Goal: Complete application form: Complete application form

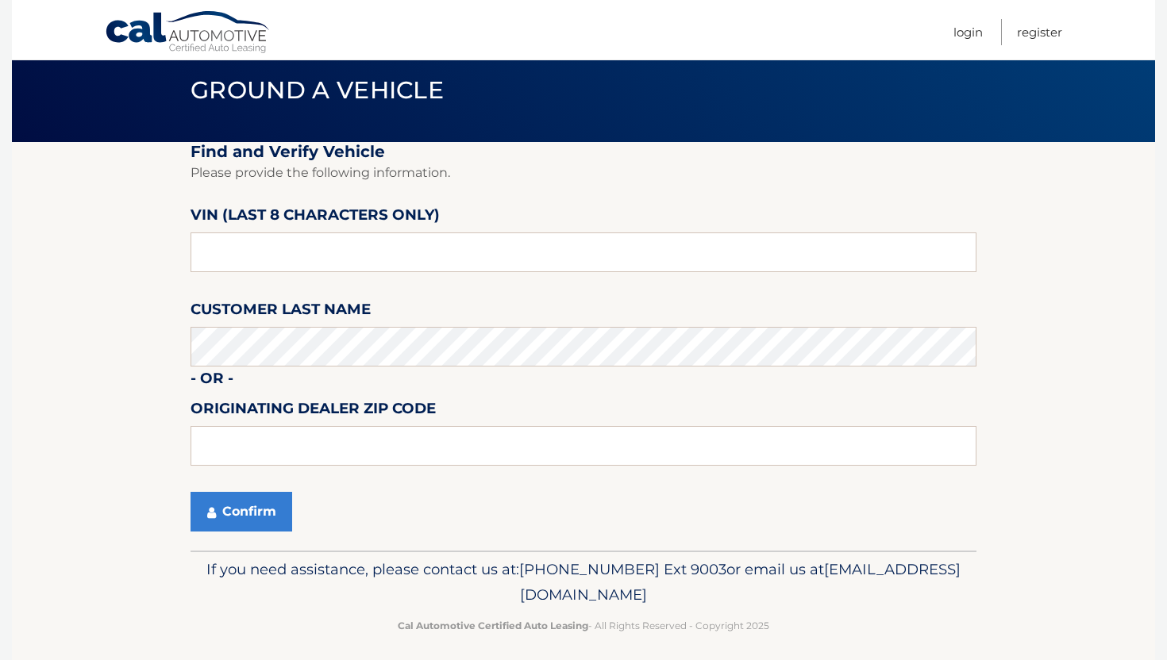
scroll to position [63, 0]
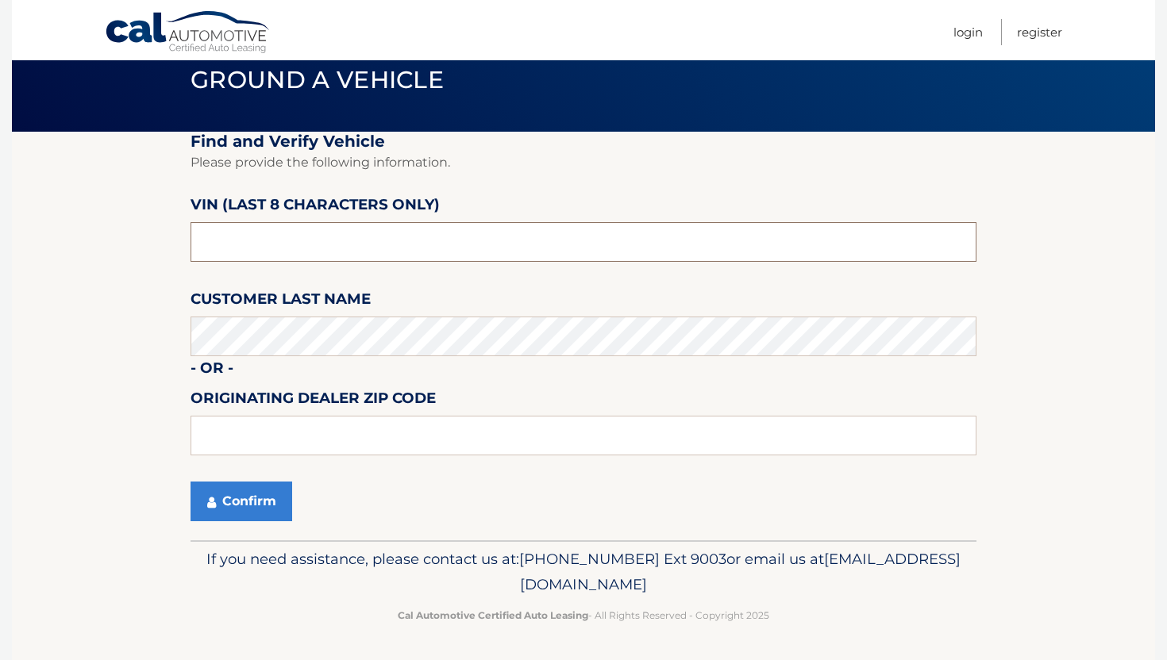
click at [398, 244] on input "text" at bounding box center [584, 242] width 786 height 40
type input "P3105035"
click at [266, 464] on fieldset "Find and Verify Vehicle Please provide the following information. VIN (last 8 c…" at bounding box center [584, 336] width 786 height 409
click at [263, 490] on button "Confirm" at bounding box center [242, 502] width 102 height 40
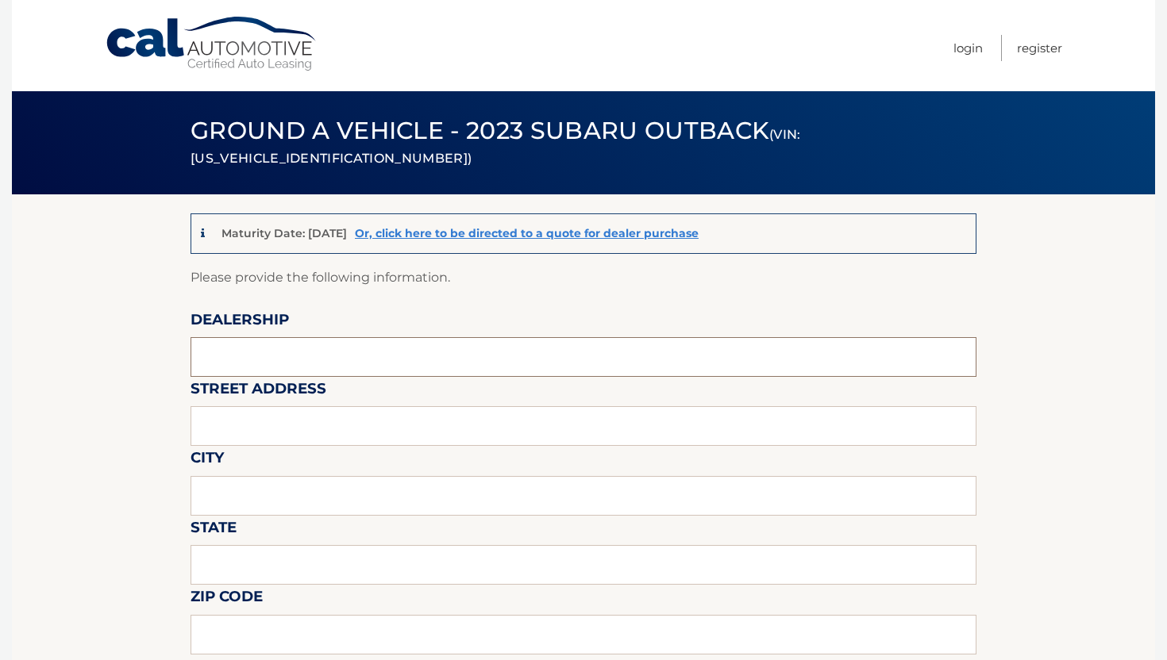
click at [341, 359] on input "text" at bounding box center [584, 357] width 786 height 40
type input "ISLAND AUTO GROUP"
click at [344, 412] on input "text" at bounding box center [584, 426] width 786 height 40
type input "2424 HYLAN BLVD"
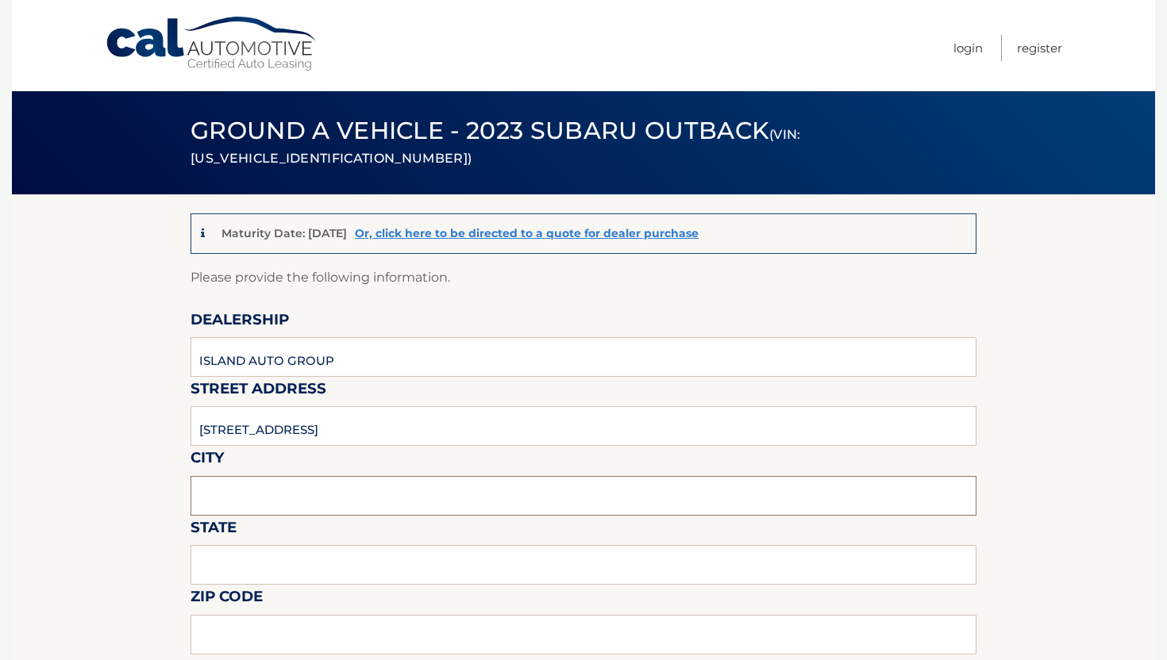
type input "STATEN ISLAND"
type input "NEW YORK"
type input "1O305"
type input "ISLAND AUTO GROUP"
type input "7323792810"
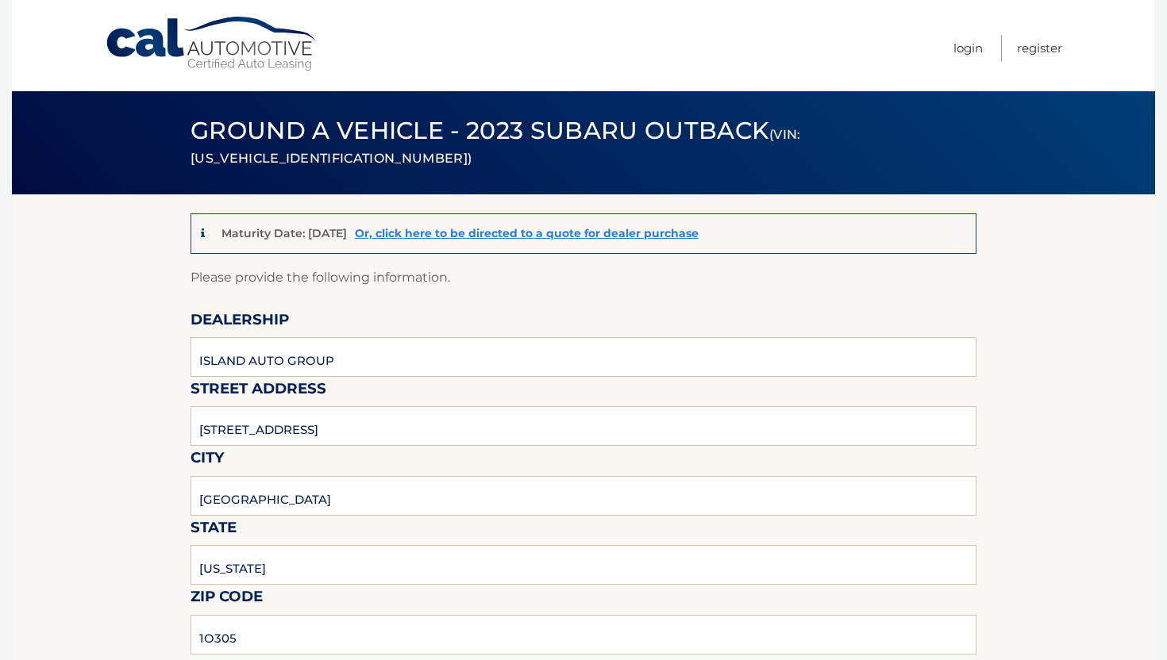
type input "CKEMP@MYISLANDSUBARU.COM"
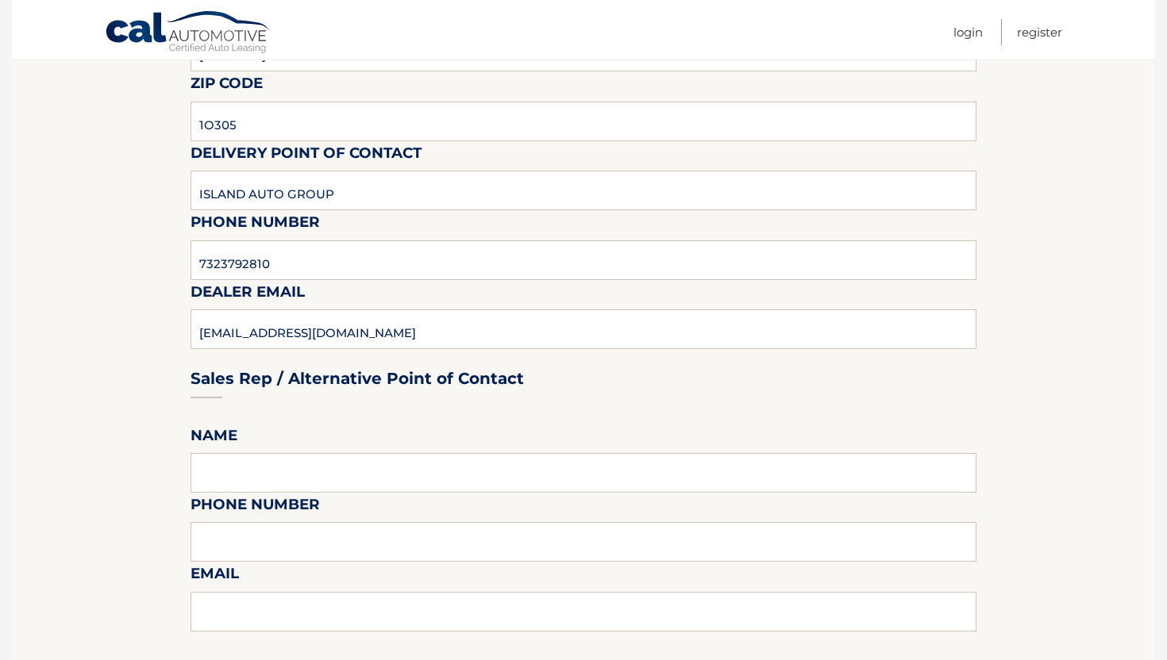
scroll to position [608, 0]
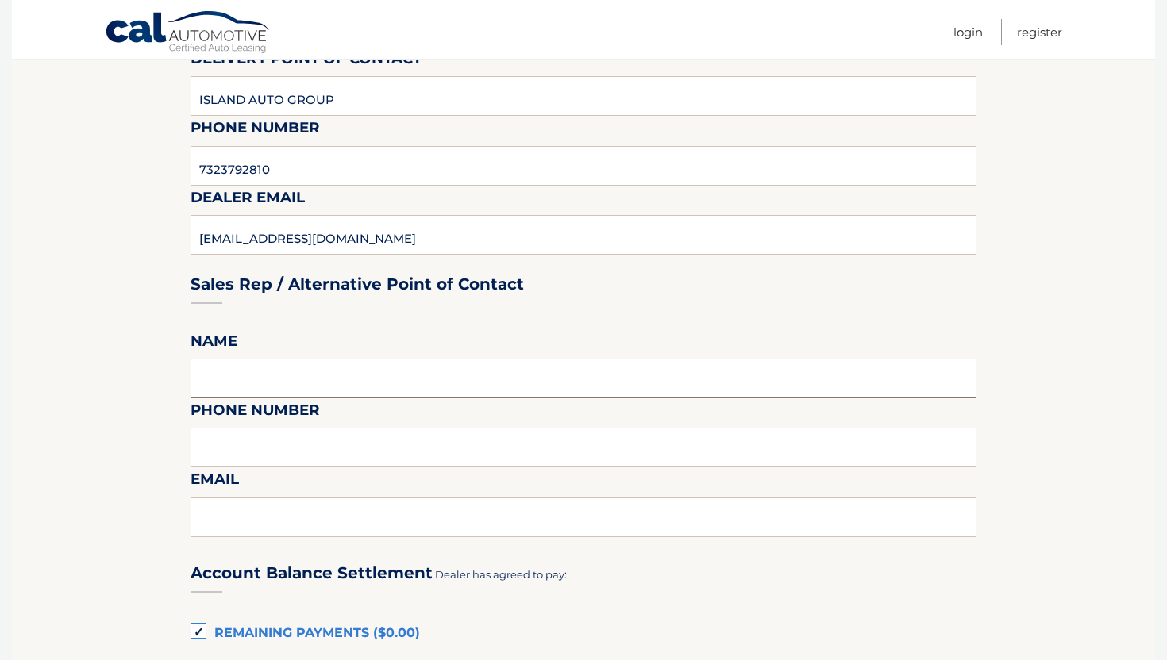
click at [398, 375] on input "text" at bounding box center [584, 379] width 786 height 40
click at [394, 346] on fieldset "Please provide the following information. Dealership ISLAND AUTO GROUP Street A…" at bounding box center [584, 493] width 786 height 1668
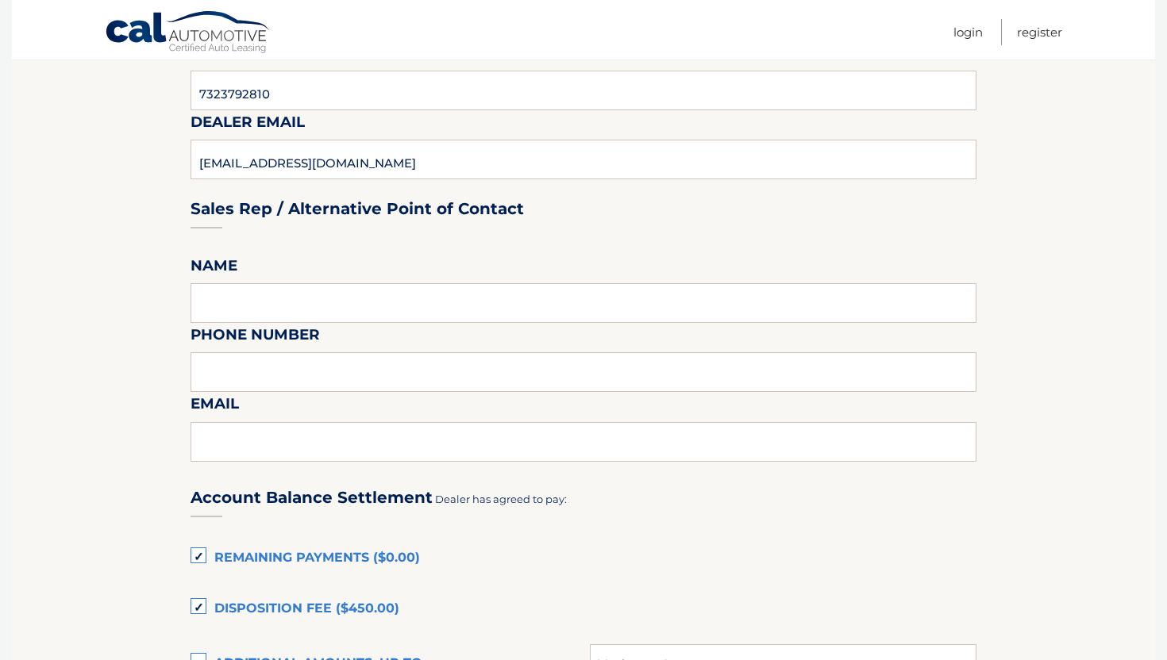
scroll to position [723, 0]
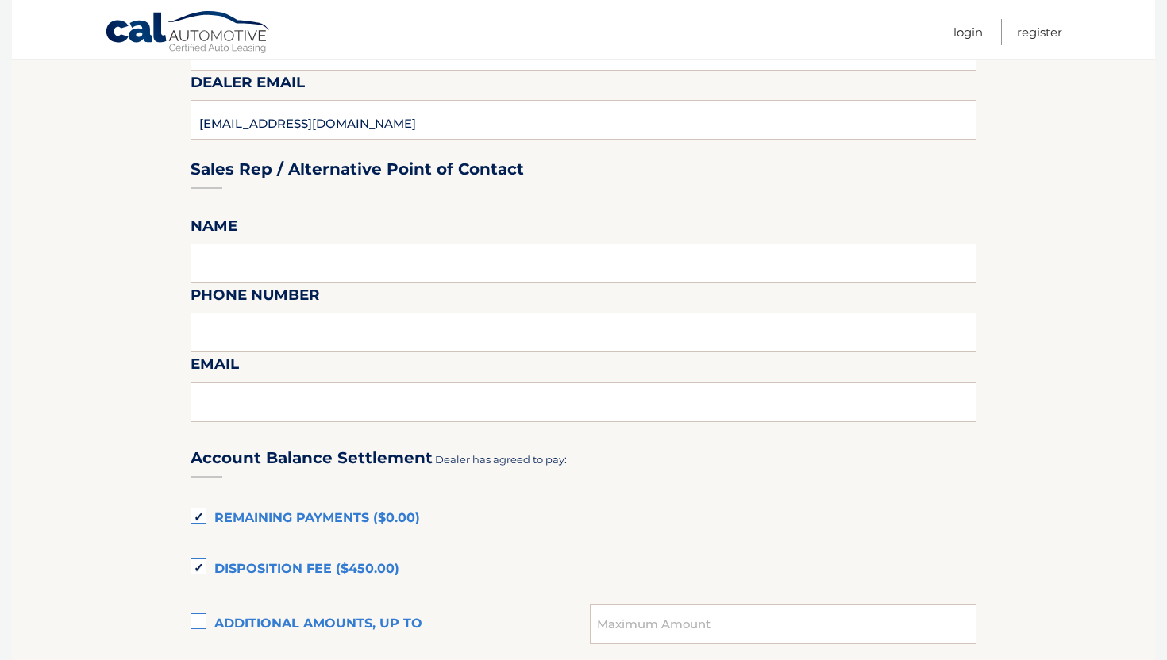
click at [350, 513] on label "Remaining Payments ($0.00)" at bounding box center [584, 519] width 786 height 32
click at [0, 0] on input "Remaining Payments ($0.00)" at bounding box center [0, 0] width 0 height 0
click at [344, 557] on label "Disposition Fee ($450.00)" at bounding box center [584, 570] width 786 height 32
click at [0, 0] on input "Disposition Fee ($450.00)" at bounding box center [0, 0] width 0 height 0
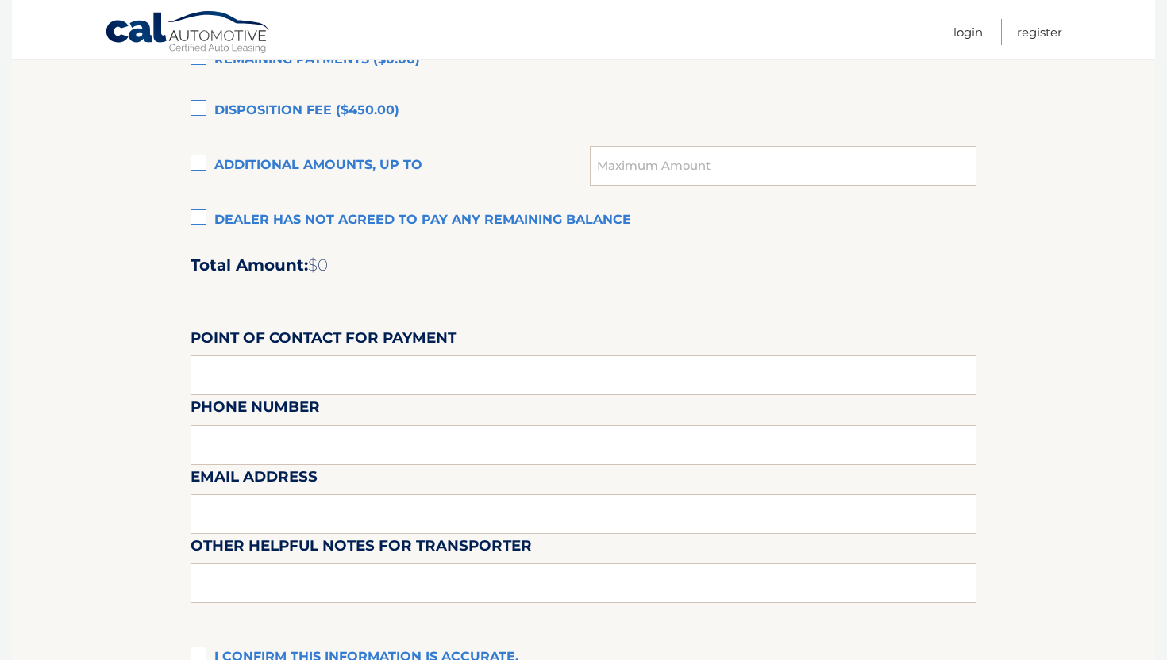
scroll to position [1393, 0]
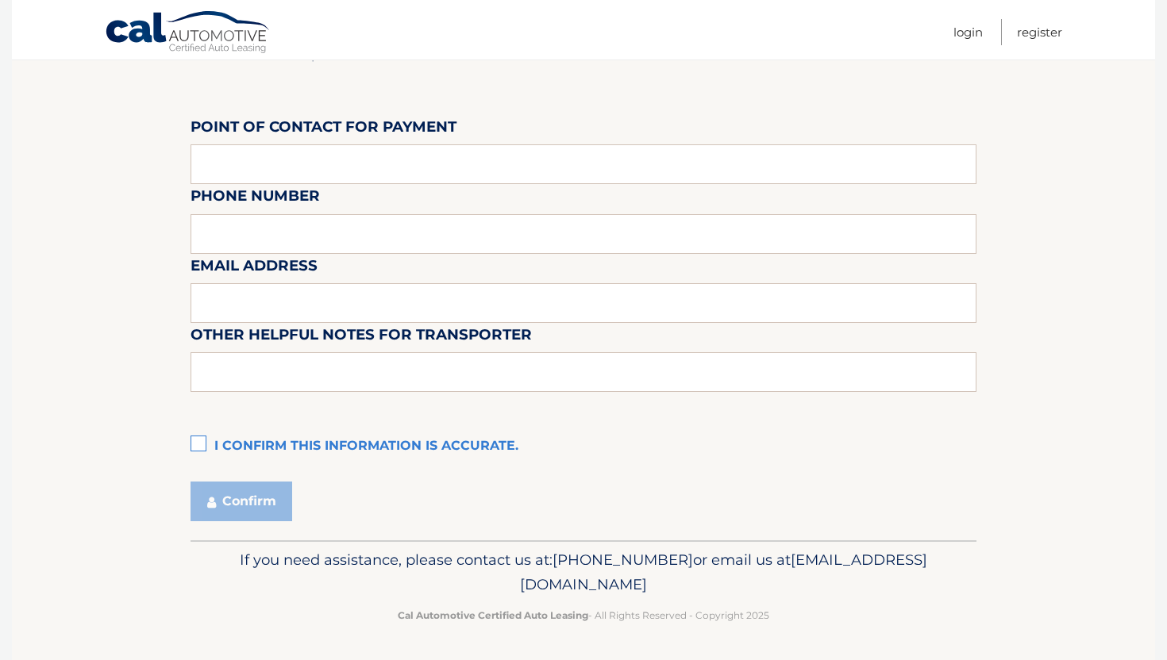
click at [418, 452] on label "I confirm this information is accurate." at bounding box center [584, 447] width 786 height 32
click at [0, 0] on input "I confirm this information is accurate." at bounding box center [0, 0] width 0 height 0
click at [293, 513] on div "Confirm" at bounding box center [584, 502] width 786 height 40
click at [277, 510] on button "Confirm" at bounding box center [242, 502] width 102 height 40
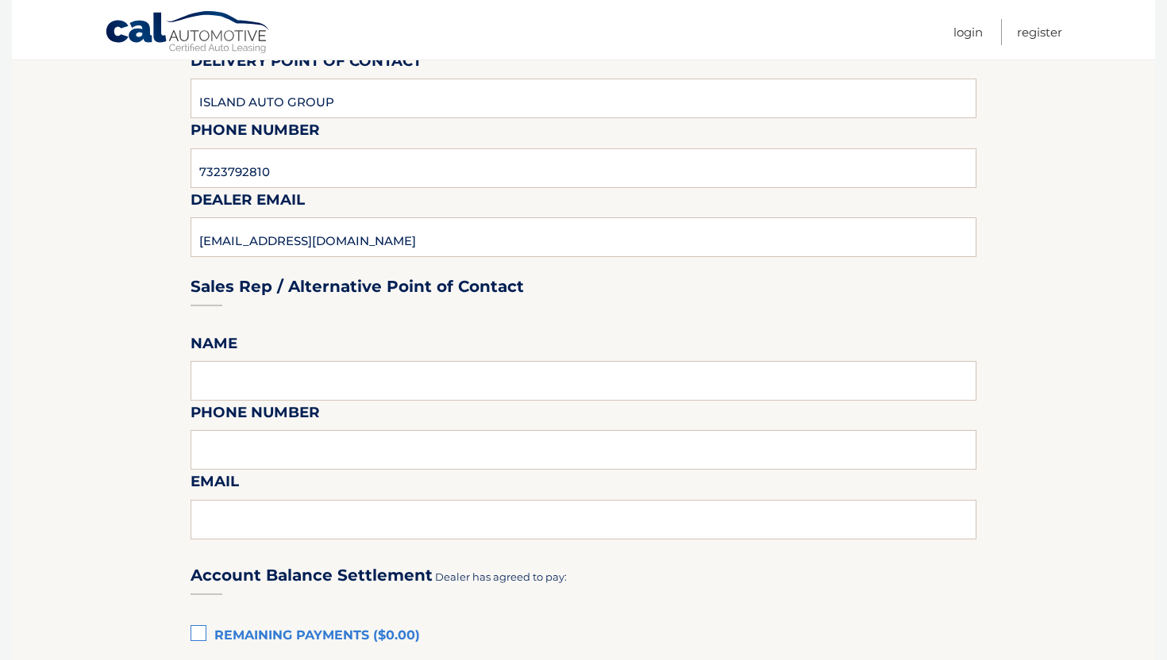
scroll to position [605, 0]
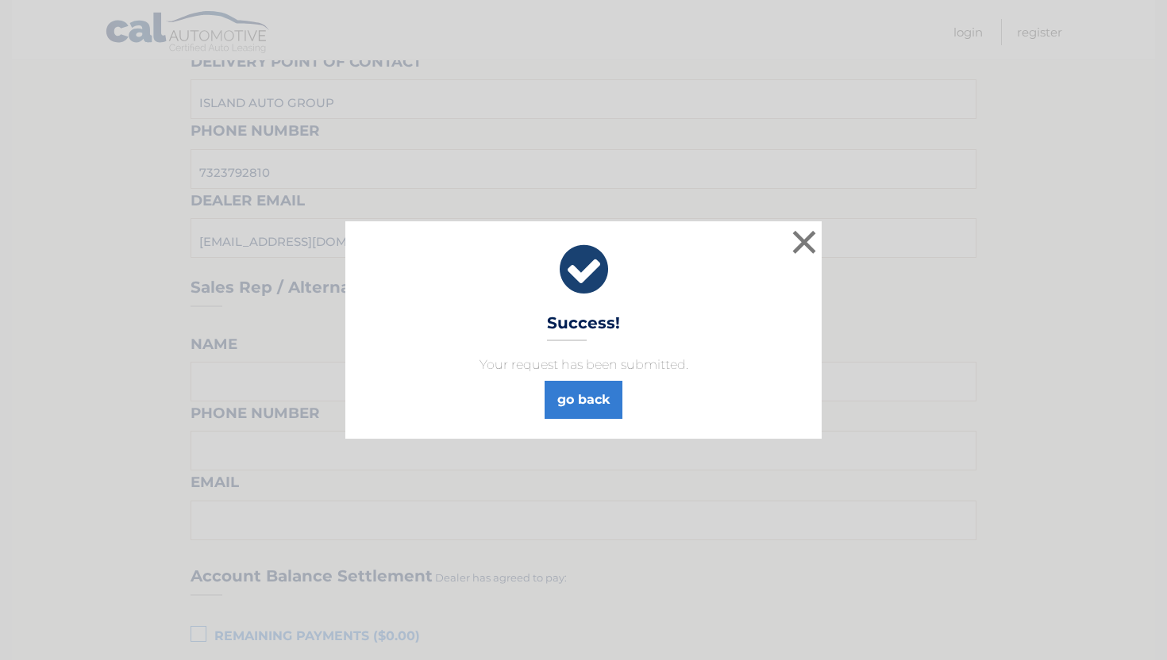
click at [566, 423] on div "× Success! Your request has been submitted. go back" at bounding box center [583, 329] width 476 height 217
click at [566, 409] on link "go back" at bounding box center [584, 400] width 78 height 38
